Goal: Navigation & Orientation: Find specific page/section

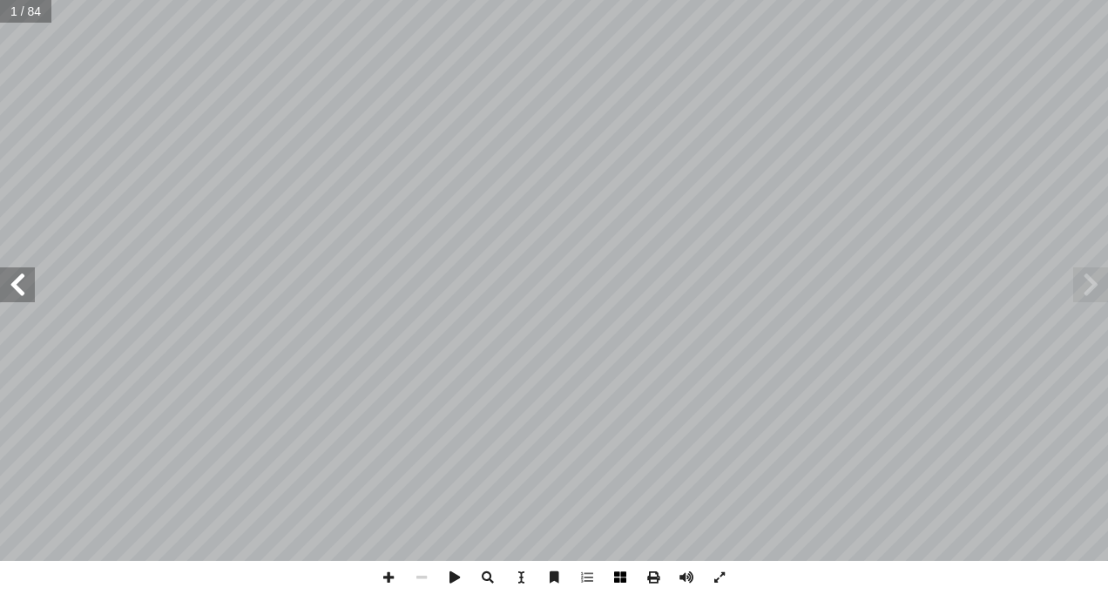
click at [622, 571] on span at bounding box center [619, 577] width 33 height 33
click at [383, 573] on span at bounding box center [388, 577] width 33 height 33
click at [24, 279] on span at bounding box center [17, 284] width 35 height 35
click at [1100, 289] on span at bounding box center [1090, 284] width 35 height 35
click at [29, 290] on span at bounding box center [17, 284] width 35 height 35
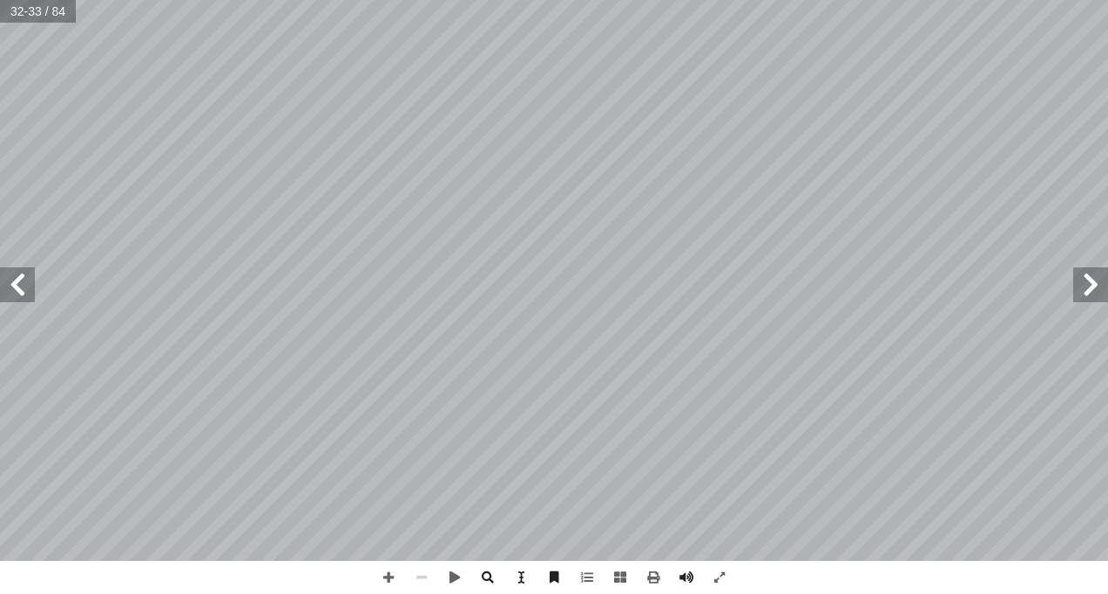
click at [1089, 287] on span at bounding box center [1090, 284] width 35 height 35
click at [1093, 286] on span at bounding box center [1090, 284] width 35 height 35
